Goal: Transaction & Acquisition: Purchase product/service

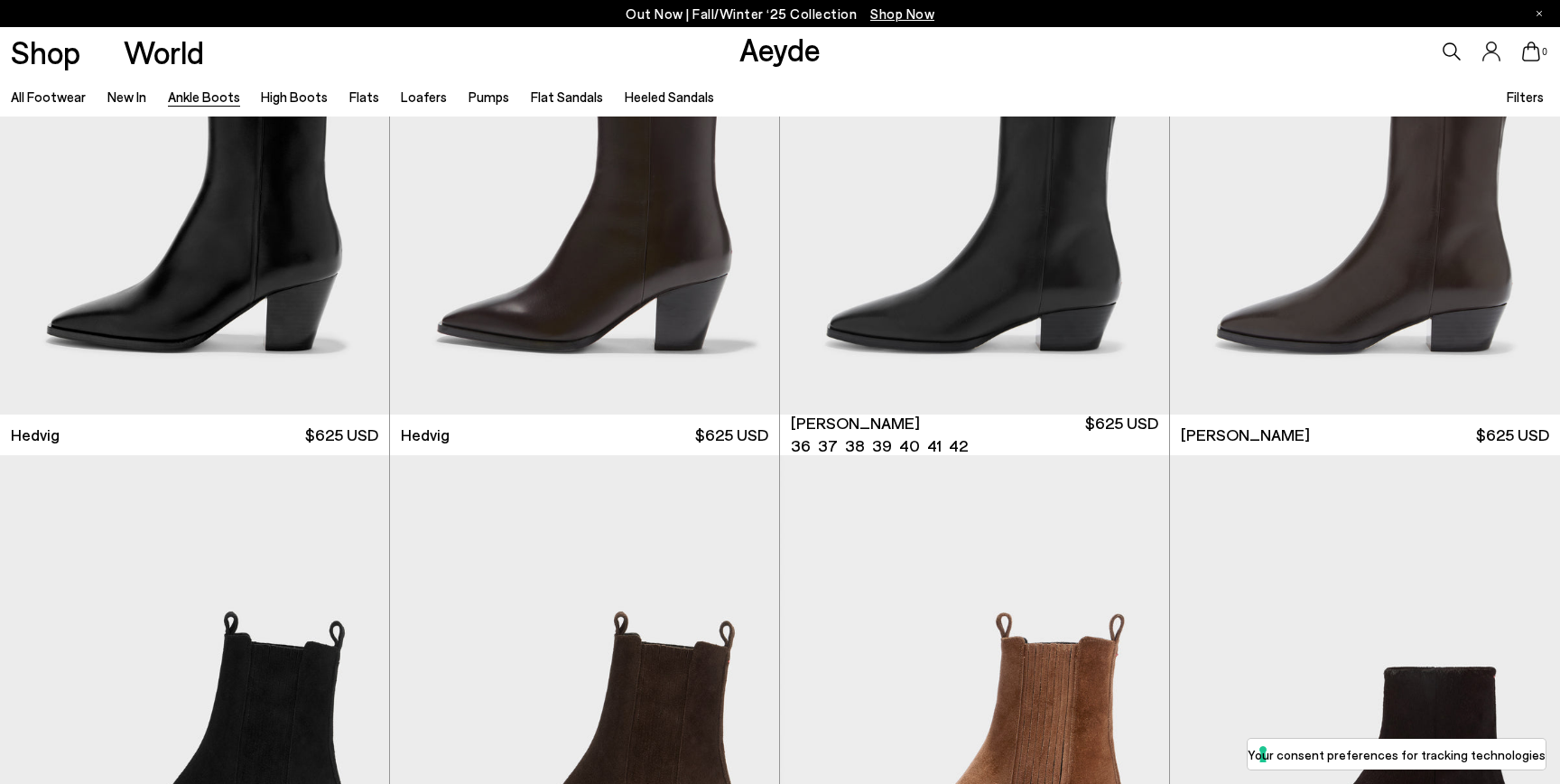
scroll to position [723, 0]
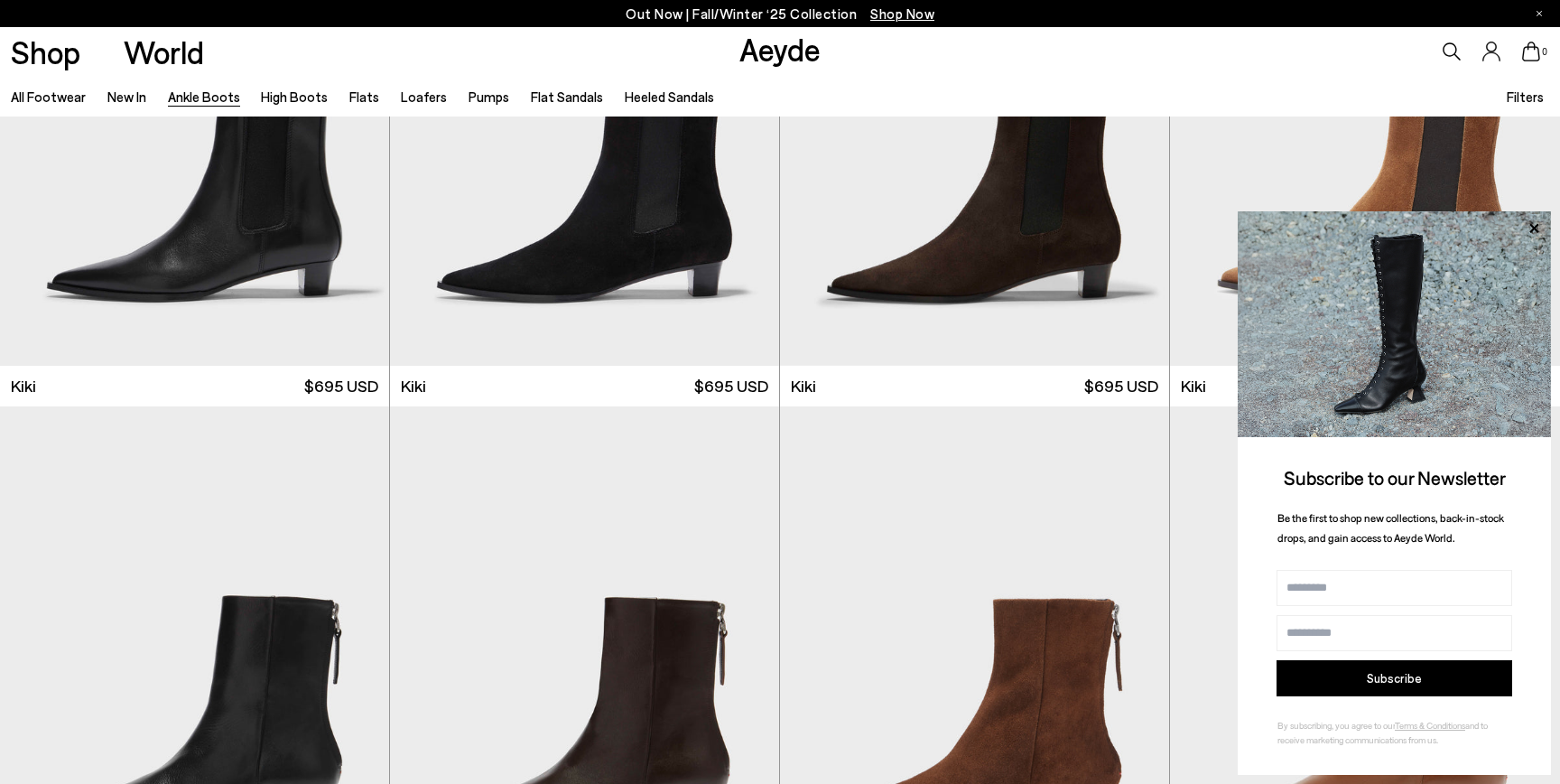
scroll to position [2913, 0]
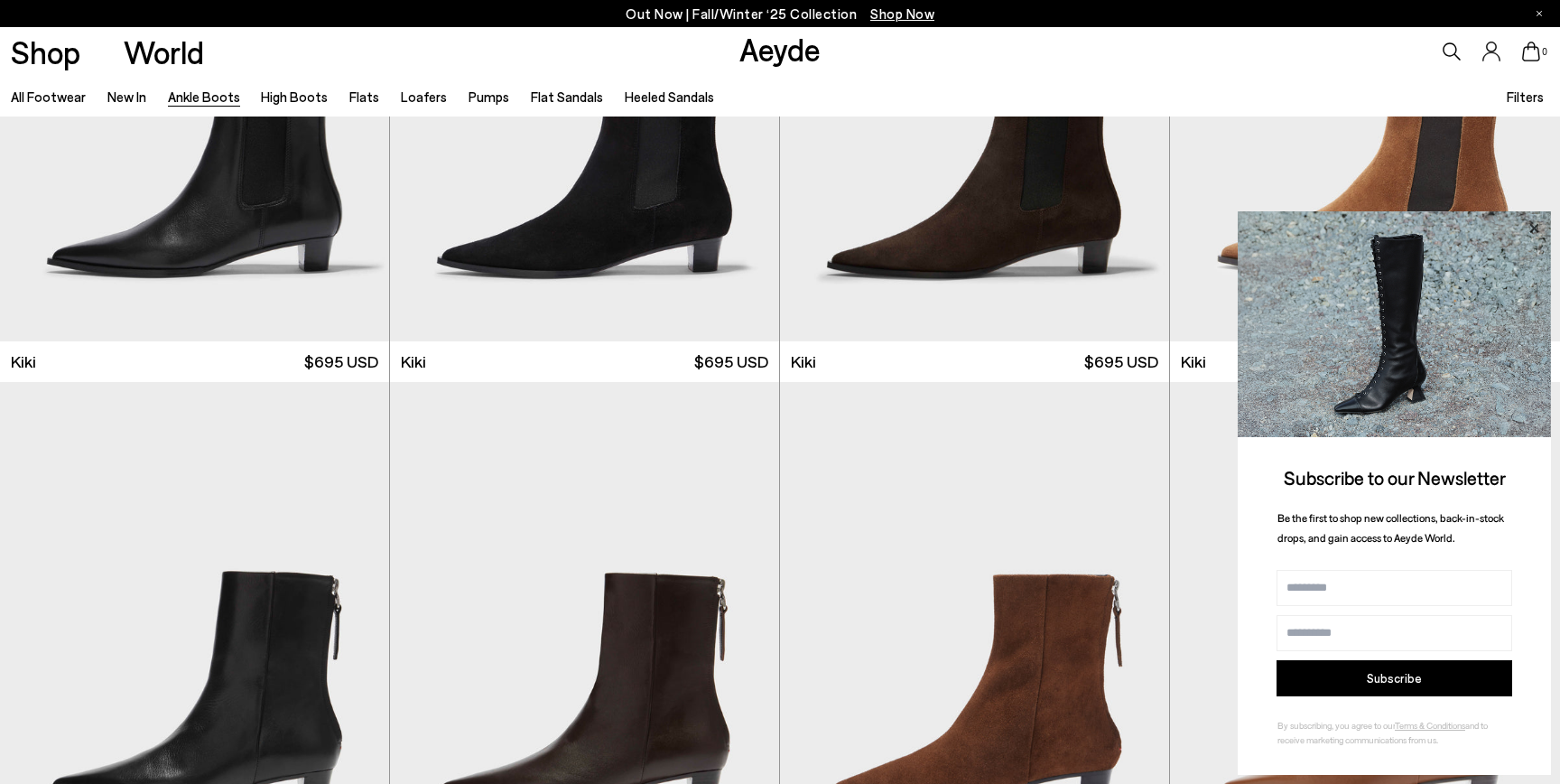
click at [1535, 217] on icon at bounding box center [1534, 229] width 24 height 24
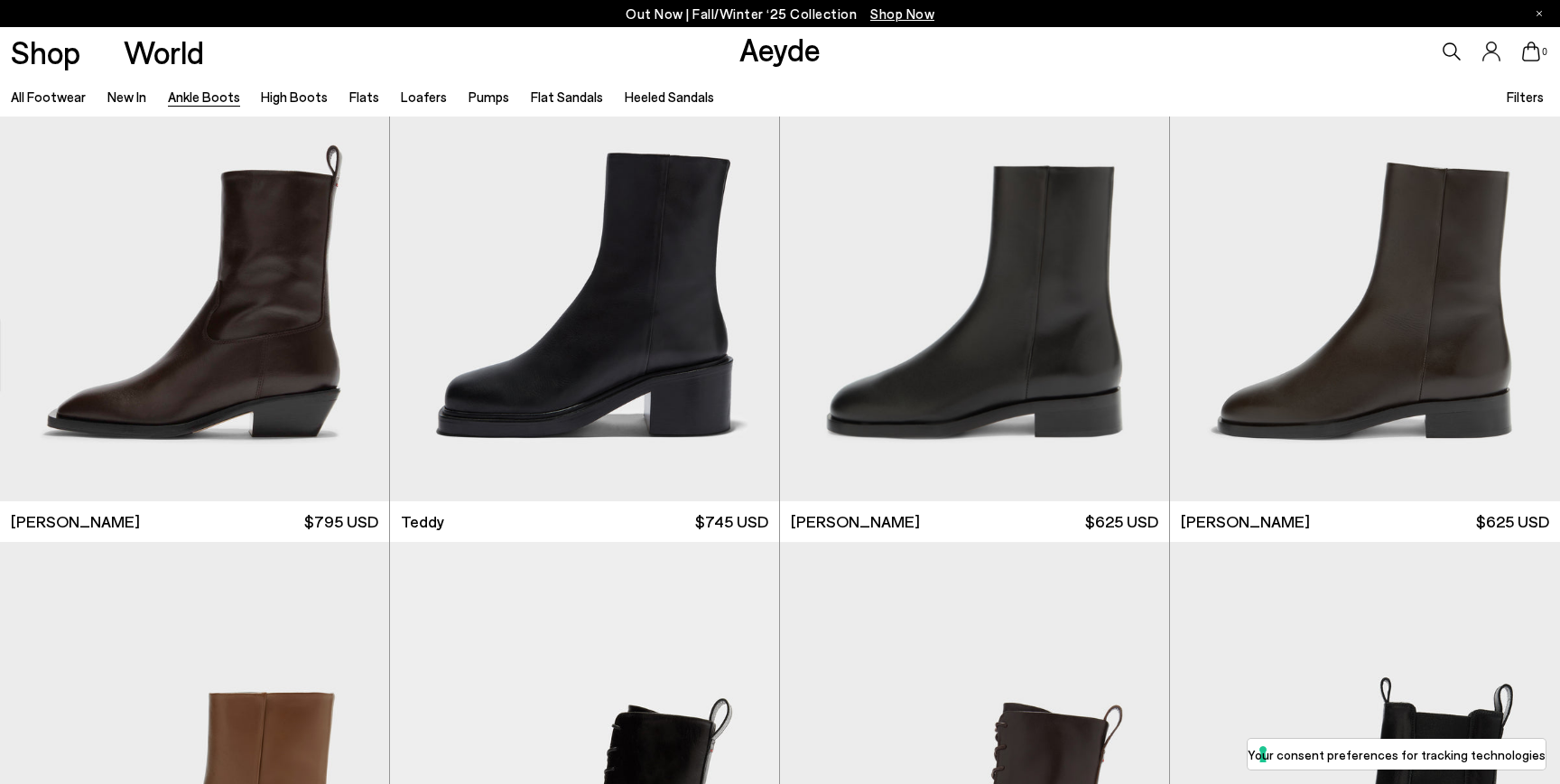
scroll to position [7014, 0]
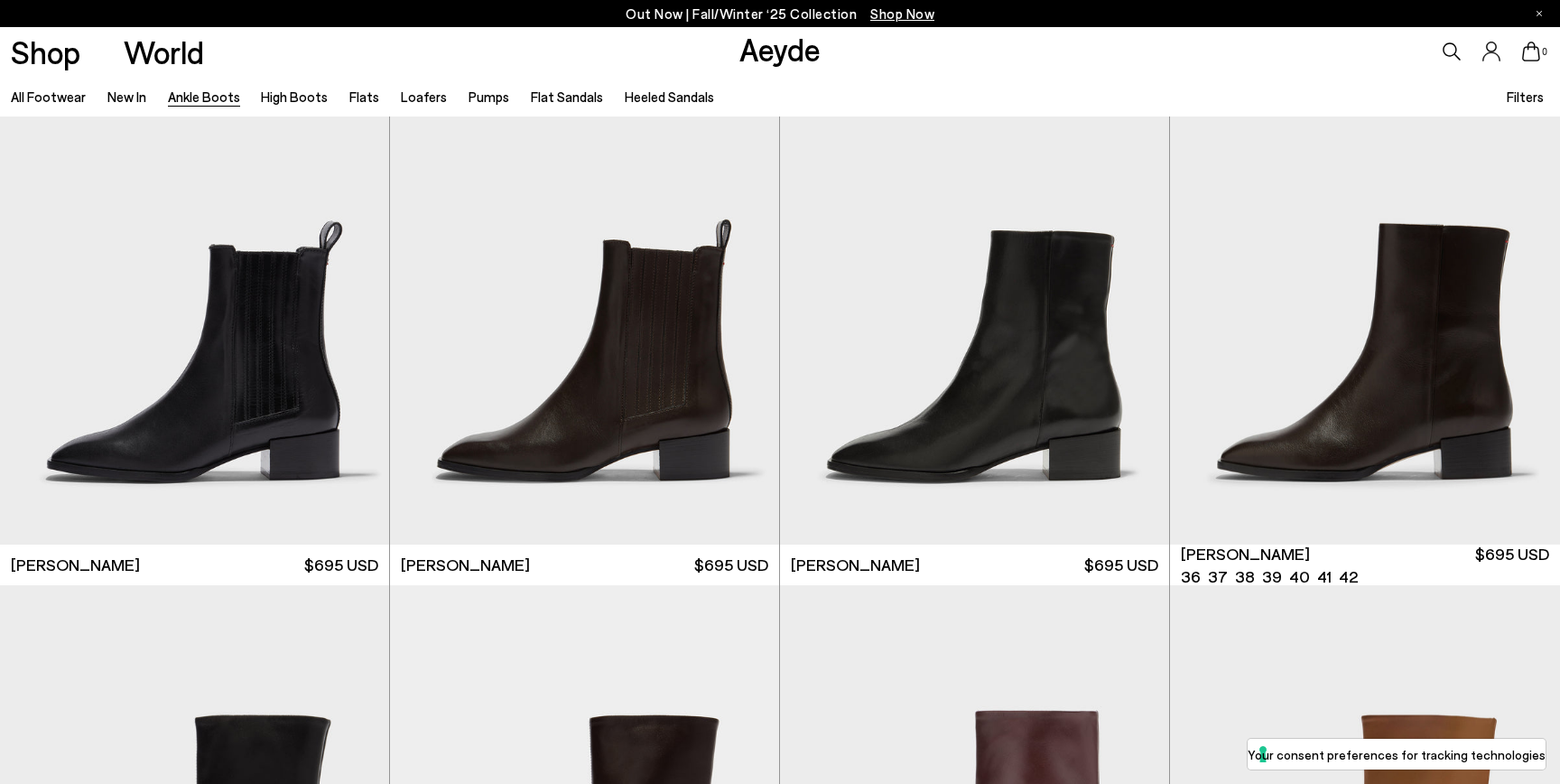
scroll to position [9063, 0]
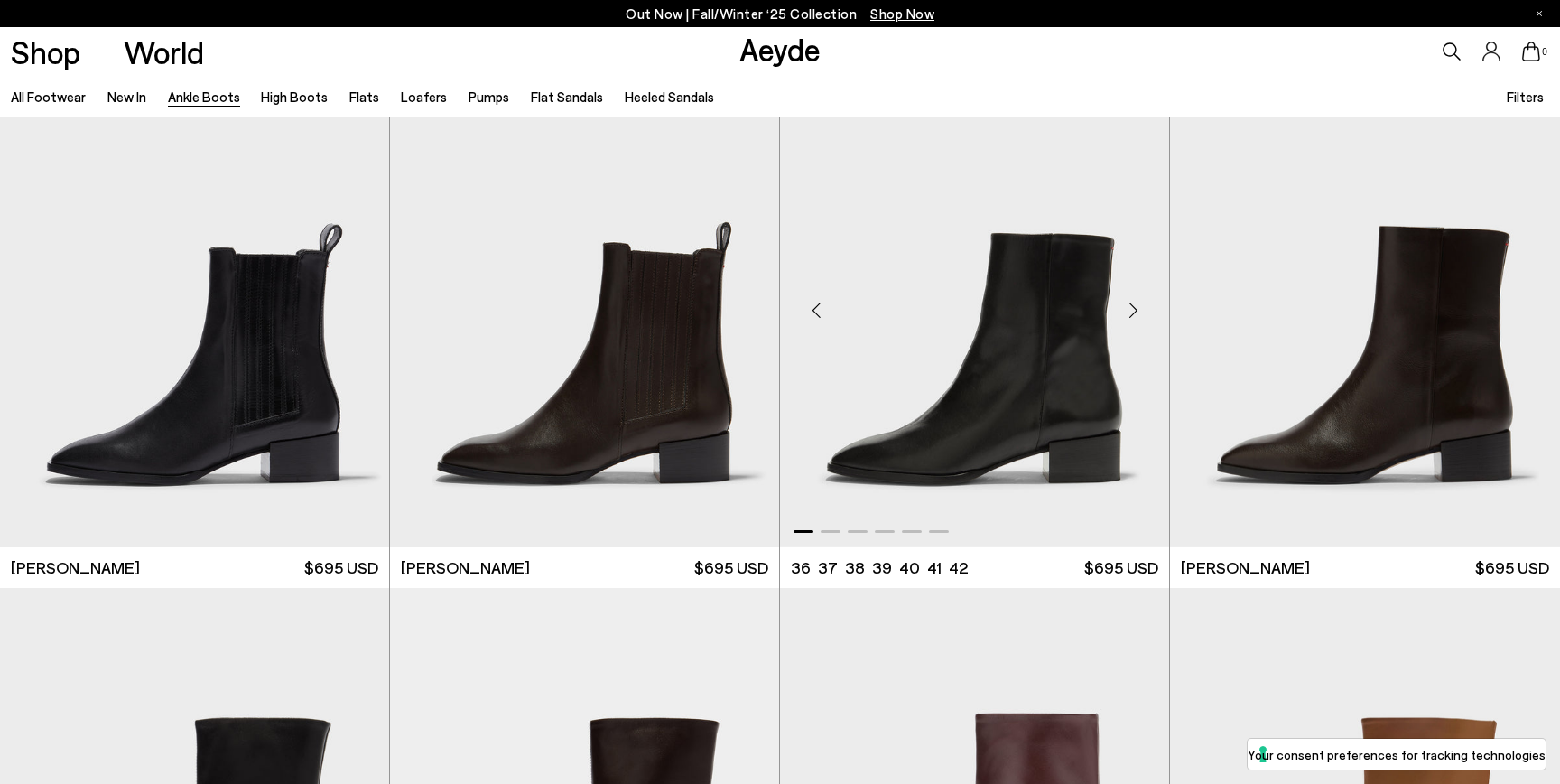
click at [1129, 311] on div "Next slide" at bounding box center [1132, 310] width 54 height 54
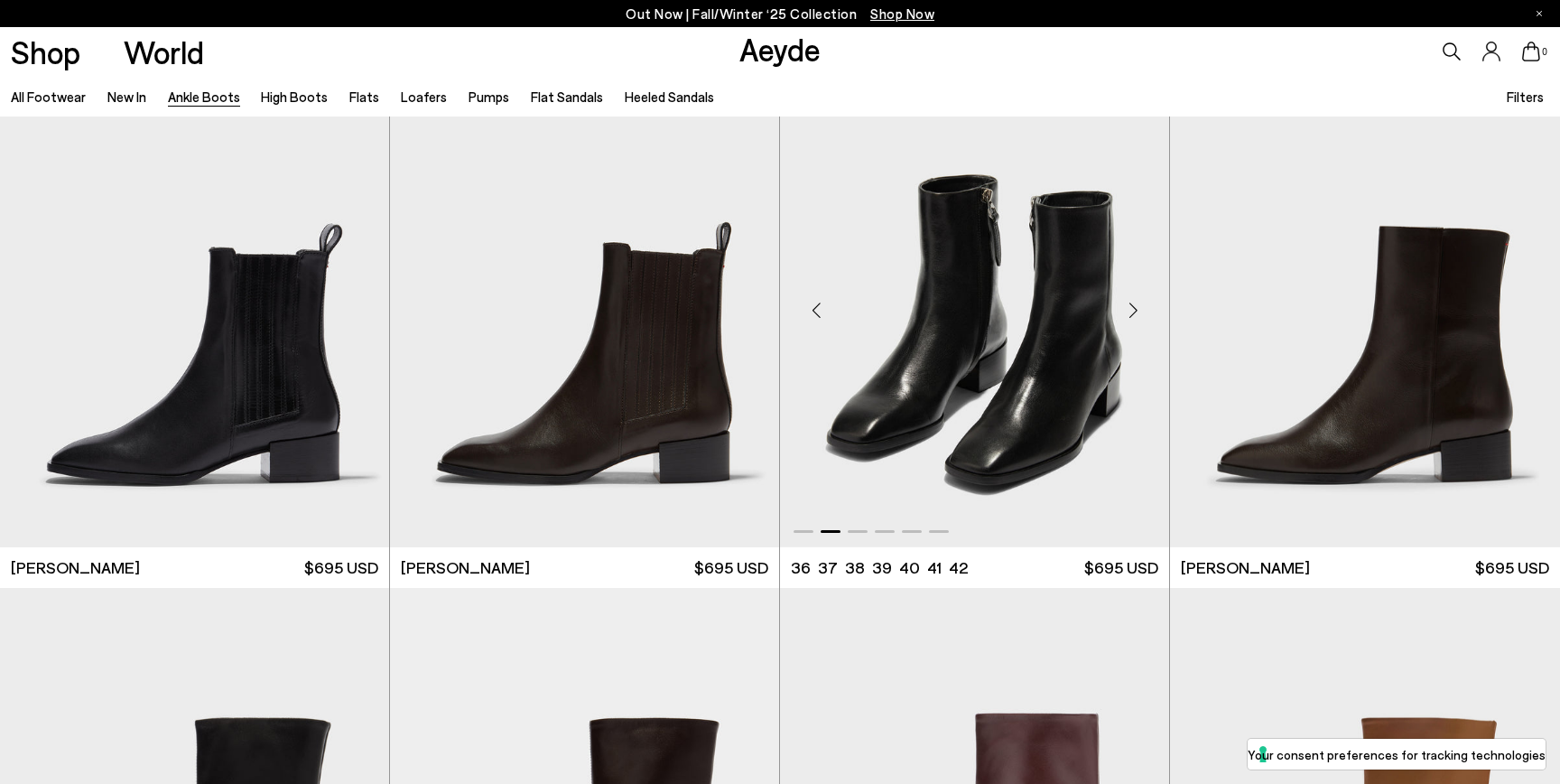
click at [1129, 311] on div "Next slide" at bounding box center [1132, 310] width 54 height 54
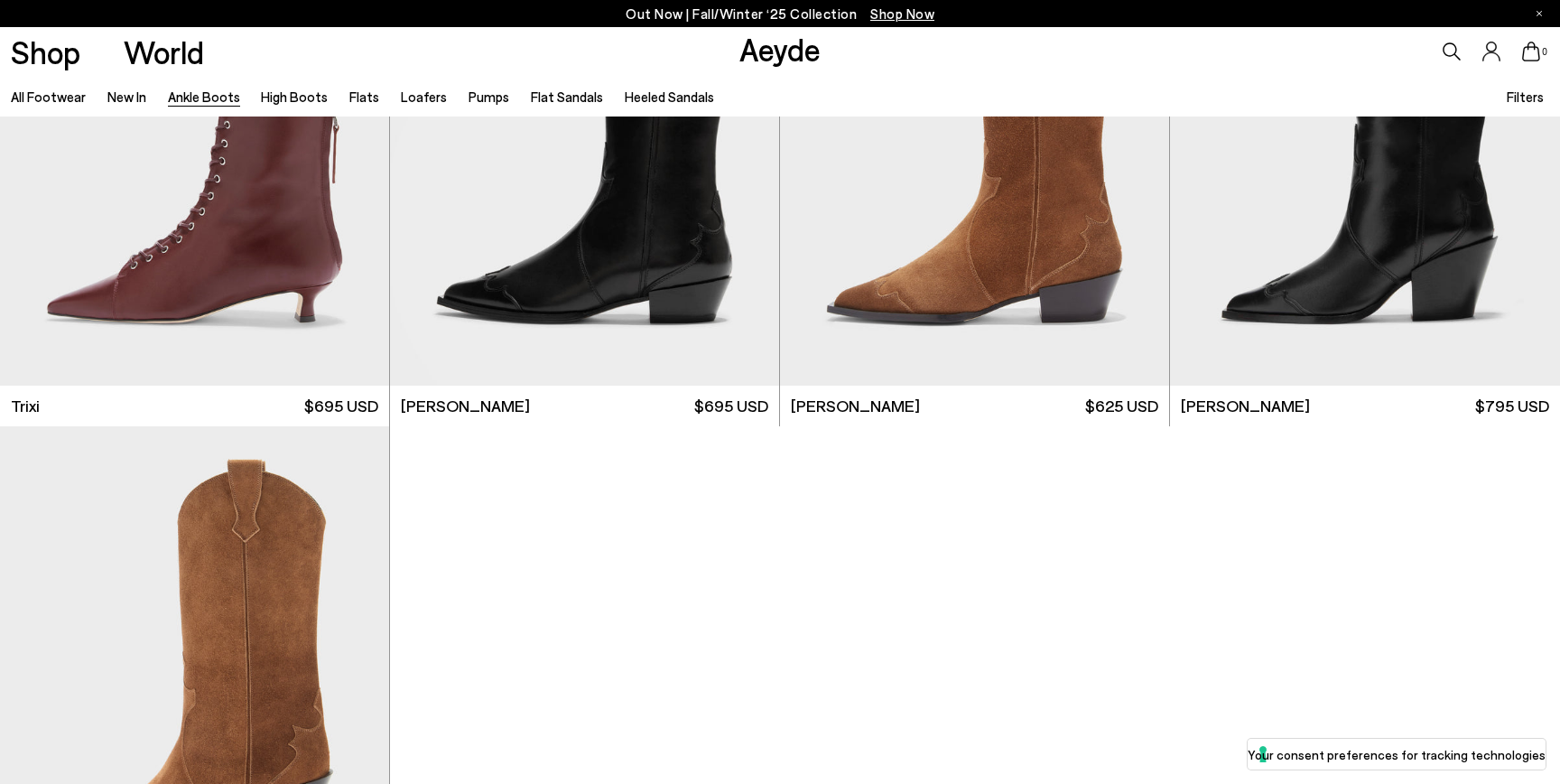
scroll to position [10816, 0]
